Goal: Check status

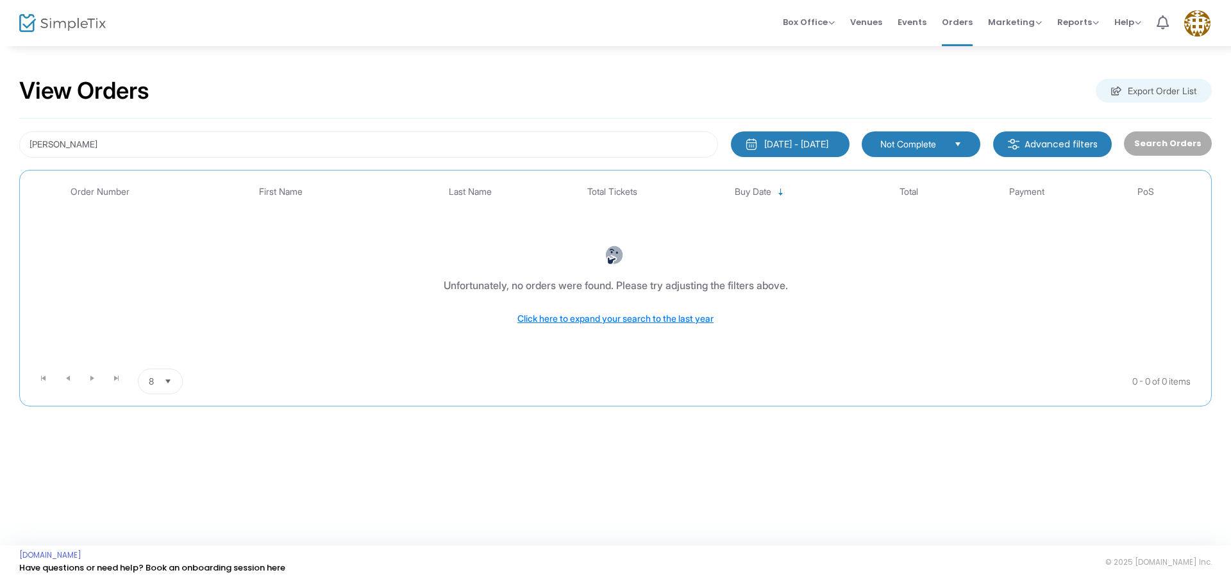
click at [900, 146] on span "Not Complete" at bounding box center [911, 144] width 63 height 13
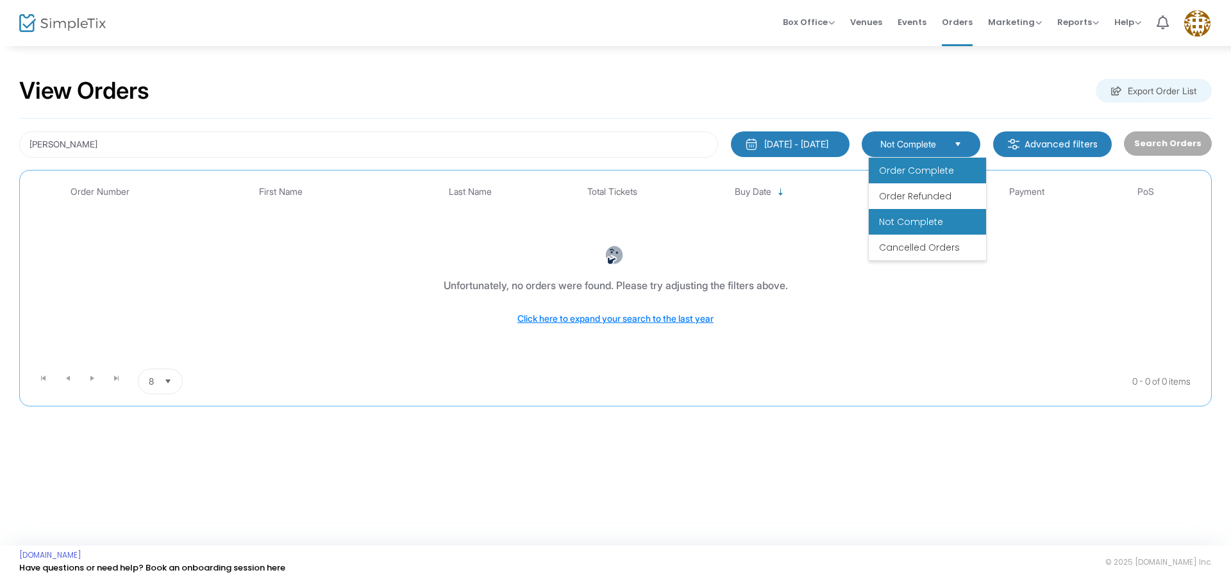
click at [910, 169] on span "Order Complete" at bounding box center [916, 170] width 75 height 13
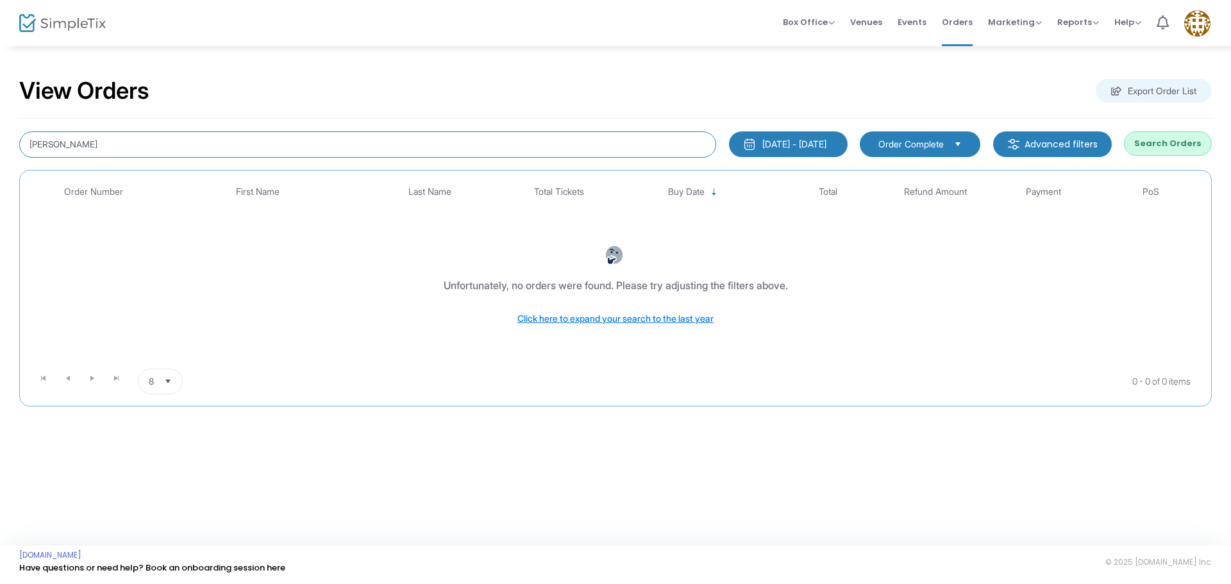
drag, startPoint x: 71, startPoint y: 145, endPoint x: 0, endPoint y: 144, distance: 71.2
click at [0, 144] on div "View Orders Export Order List [PERSON_NAME] [DATE] - [DATE] Last 30 Days [DATE]…" at bounding box center [615, 248] width 1231 height 406
type input "[PERSON_NAME]"
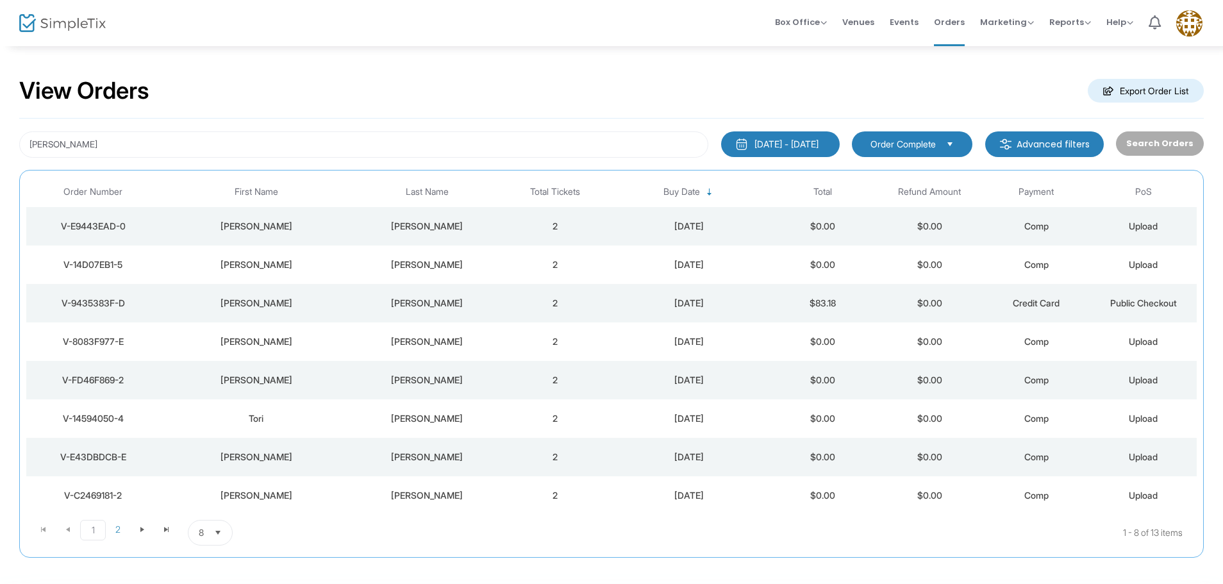
click at [885, 144] on span "Order Complete" at bounding box center [903, 144] width 65 height 13
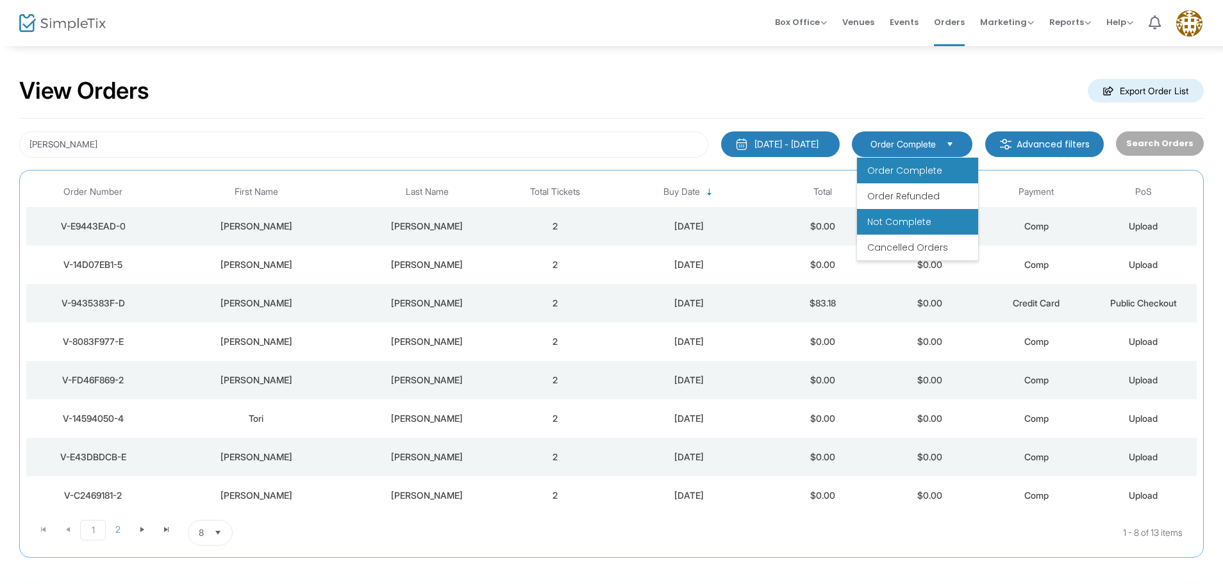
click at [889, 220] on span "Not Complete" at bounding box center [899, 221] width 64 height 13
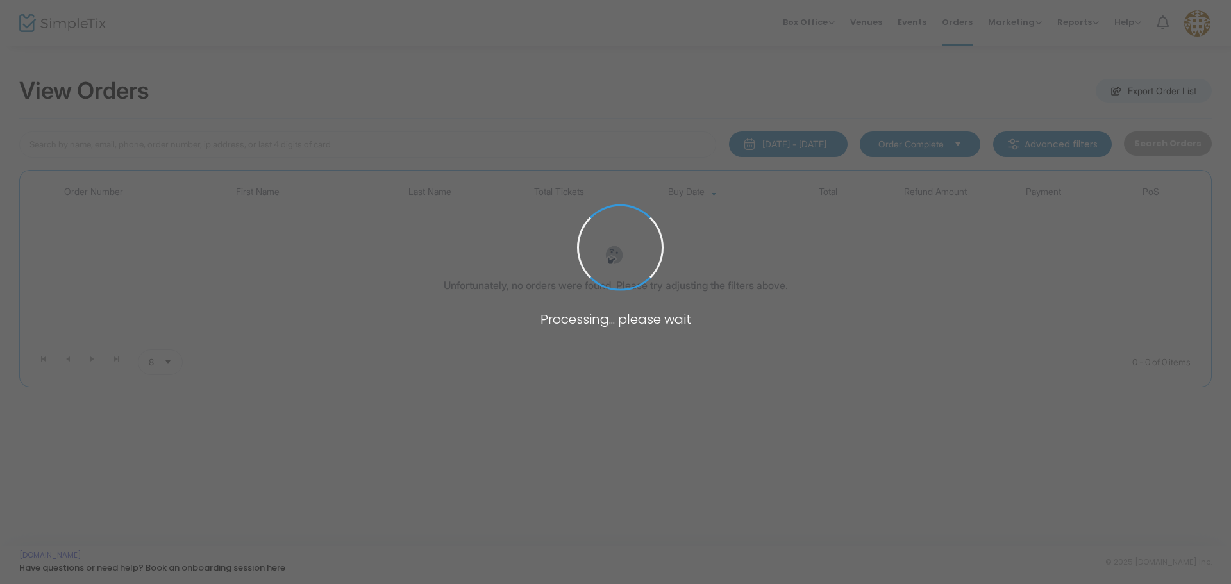
type input "[PERSON_NAME]"
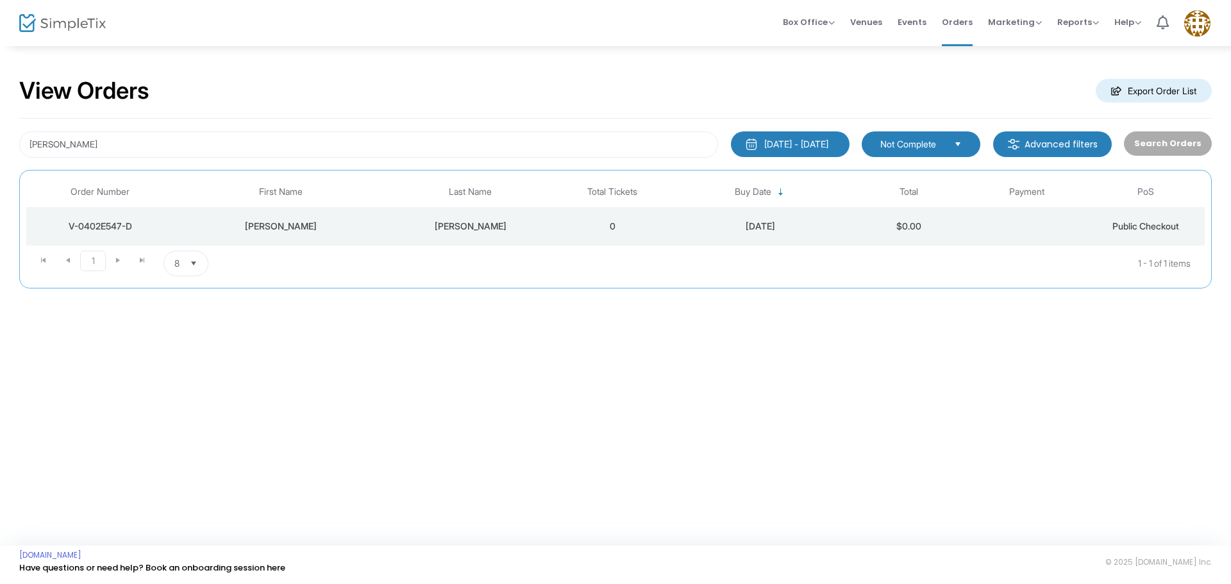
click at [568, 234] on td "0" at bounding box center [612, 226] width 119 height 38
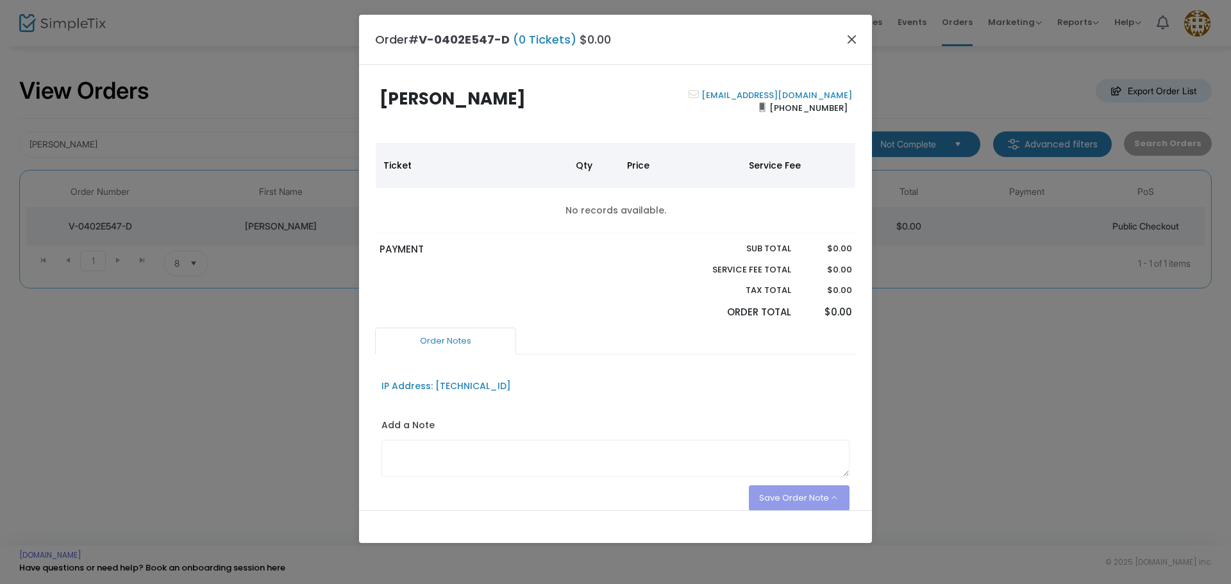
click at [853, 43] on button "Close" at bounding box center [852, 39] width 17 height 17
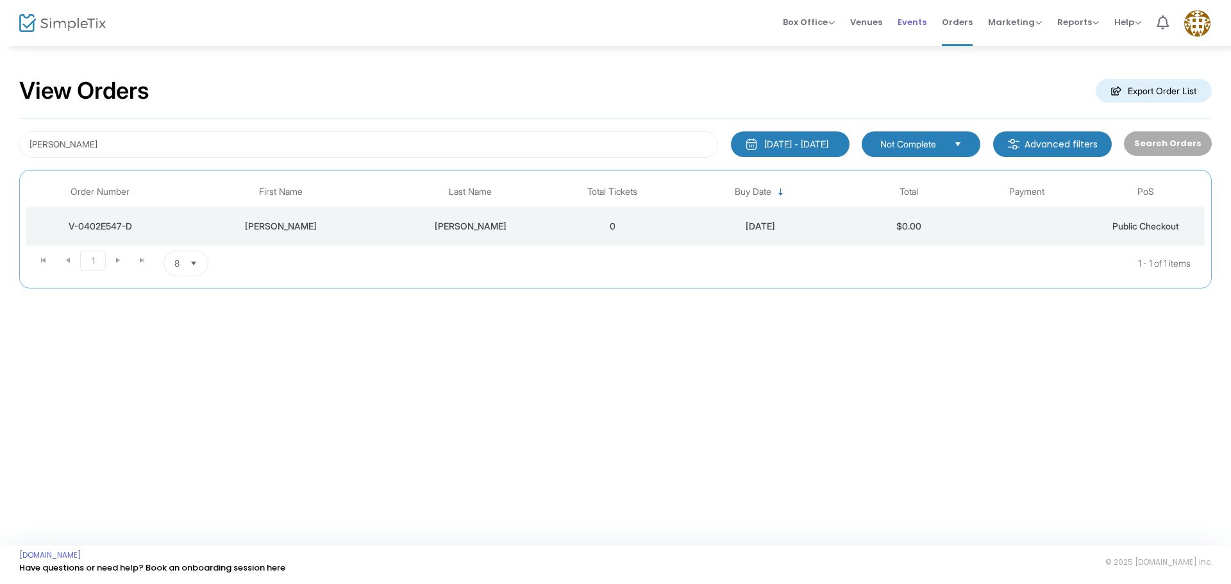
click at [906, 25] on span "Events" at bounding box center [911, 22] width 29 height 33
